Goal: Task Accomplishment & Management: Complete application form

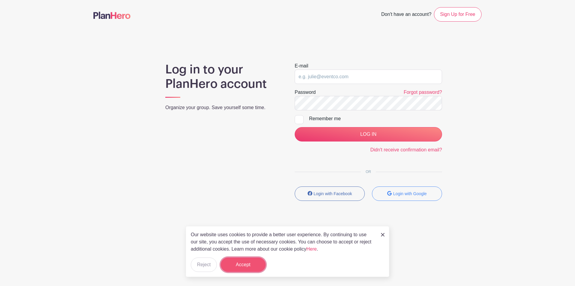
click at [250, 259] on button "Accept" at bounding box center [243, 264] width 45 height 14
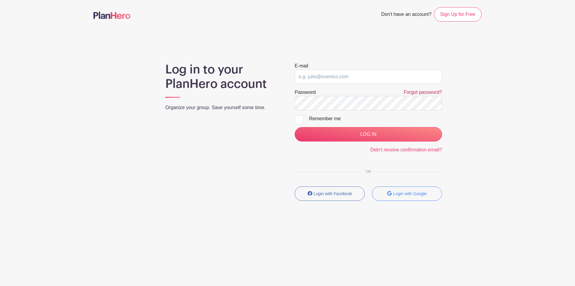
click at [408, 92] on link "Forgot password?" at bounding box center [423, 92] width 38 height 5
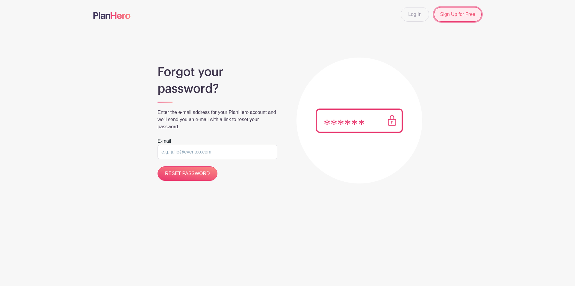
click at [472, 18] on link "Sign Up for Free" at bounding box center [458, 14] width 48 height 14
